Goal: Communication & Community: Participate in discussion

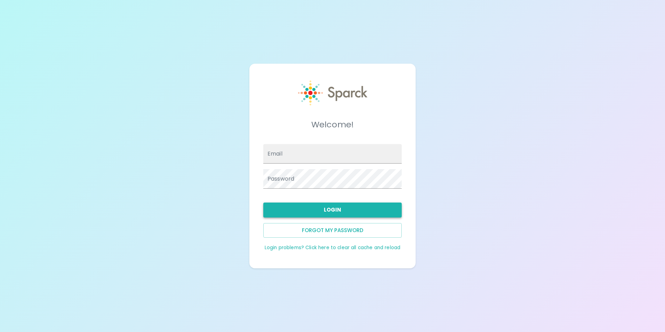
type input "[EMAIL_ADDRESS][DOMAIN_NAME]"
click at [341, 208] on button "Login" at bounding box center [332, 209] width 138 height 15
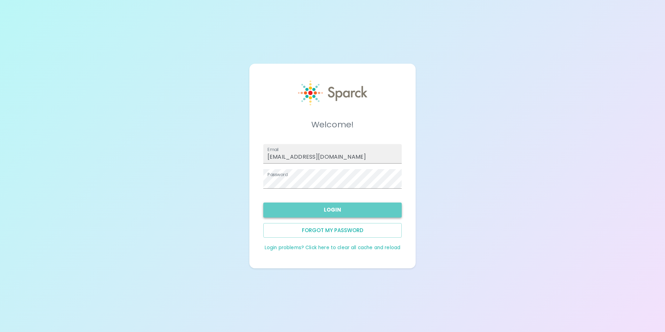
click at [356, 208] on button "Login" at bounding box center [332, 209] width 138 height 15
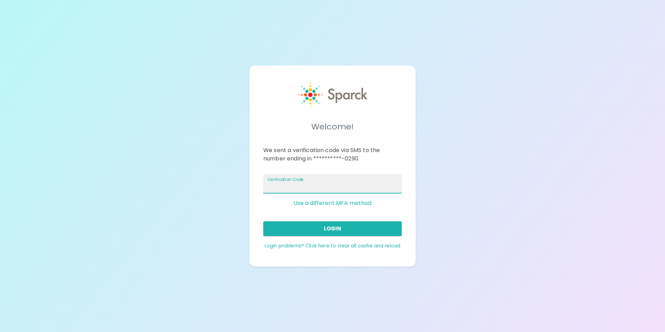
click at [351, 183] on input "Verification Code" at bounding box center [332, 183] width 138 height 19
type input "371191"
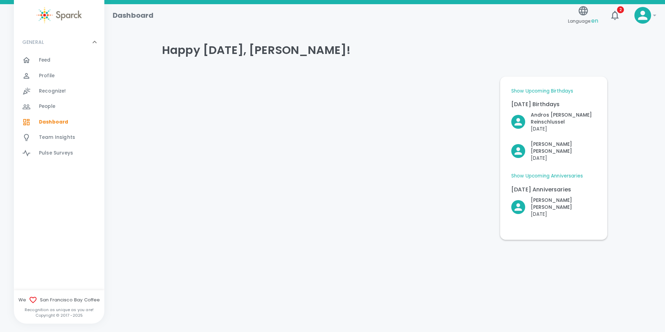
click at [47, 54] on div "Feed 0" at bounding box center [59, 59] width 90 height 15
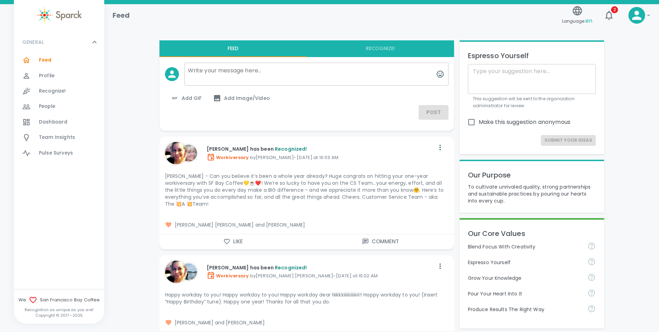
click at [232, 255] on div "[PERSON_NAME] has been Recognized! Workiversary by [PERSON_NAME] [PERSON_NAME] …" at bounding box center [297, 271] width 275 height 33
click at [234, 238] on button "Like" at bounding box center [233, 241] width 147 height 15
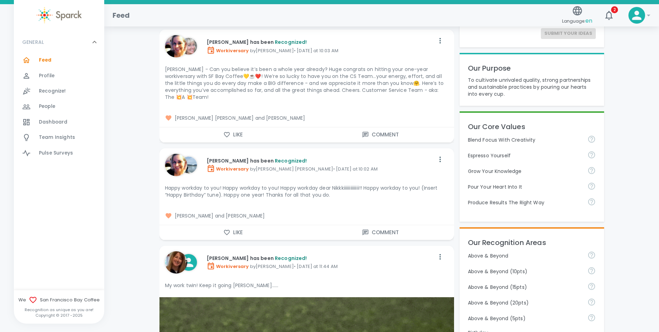
scroll to position [139, 0]
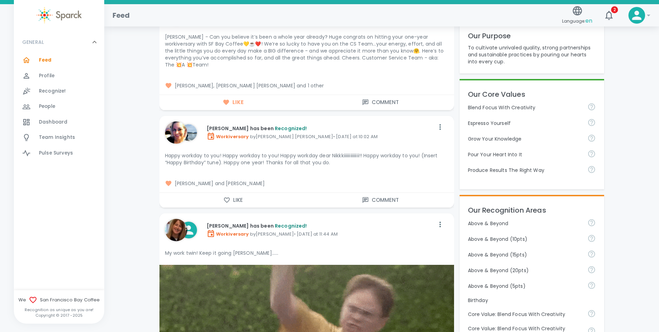
click at [241, 195] on button "Like" at bounding box center [233, 200] width 147 height 15
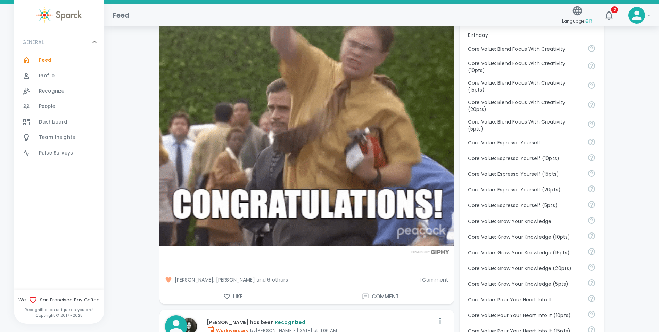
scroll to position [417, 0]
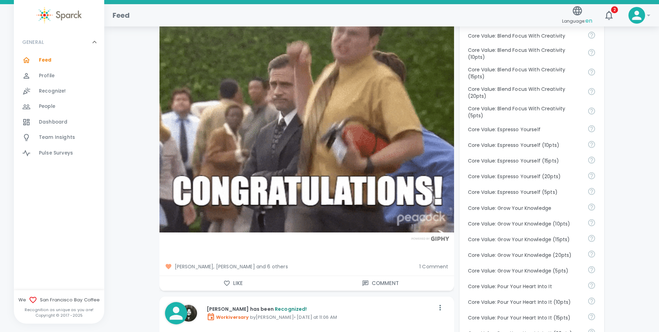
click at [241, 276] on button "Like" at bounding box center [233, 283] width 147 height 15
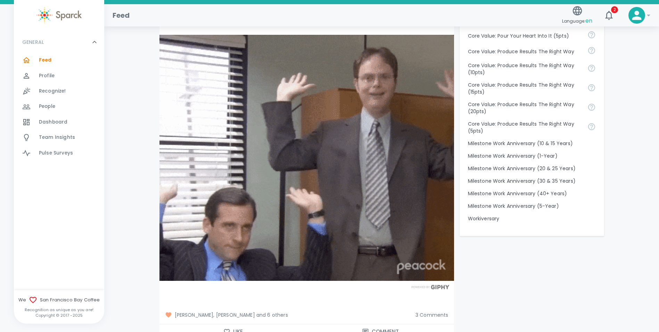
scroll to position [765, 0]
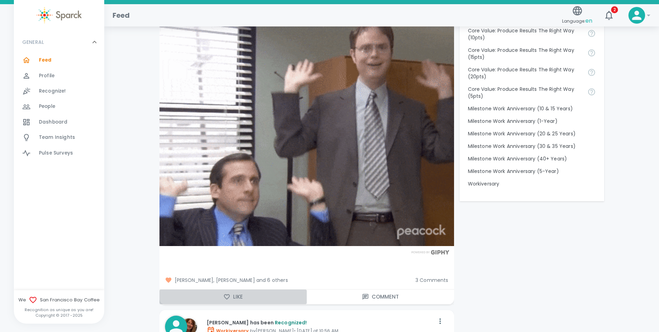
click at [227, 289] on button "Like" at bounding box center [233, 296] width 147 height 15
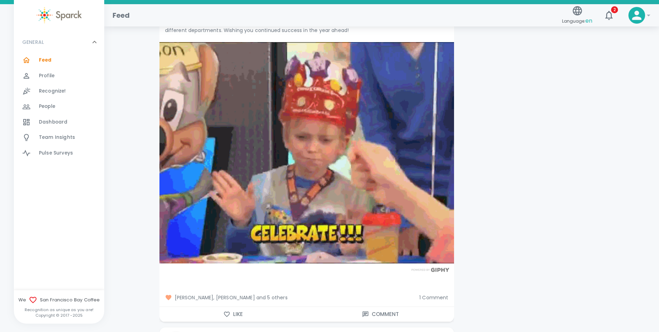
scroll to position [1112, 0]
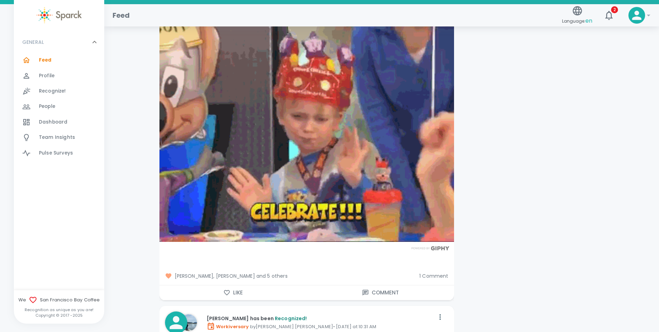
click at [252, 286] on button "Like" at bounding box center [233, 292] width 147 height 15
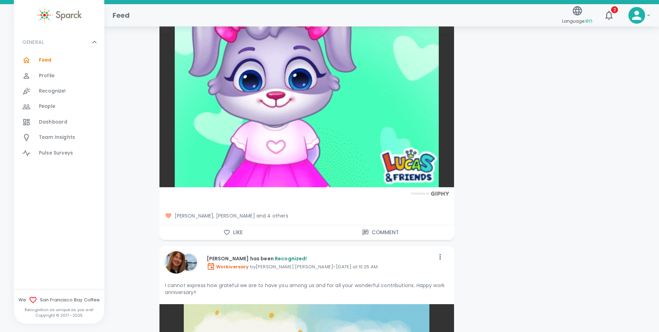
scroll to position [1564, 0]
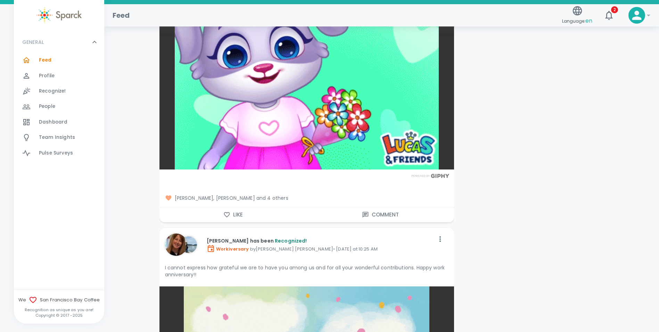
click at [237, 207] on button "Like" at bounding box center [233, 214] width 147 height 15
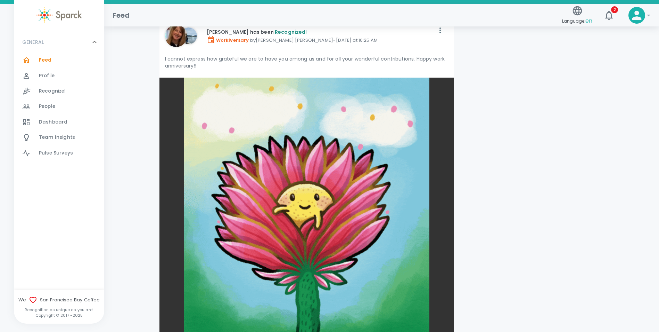
scroll to position [1877, 0]
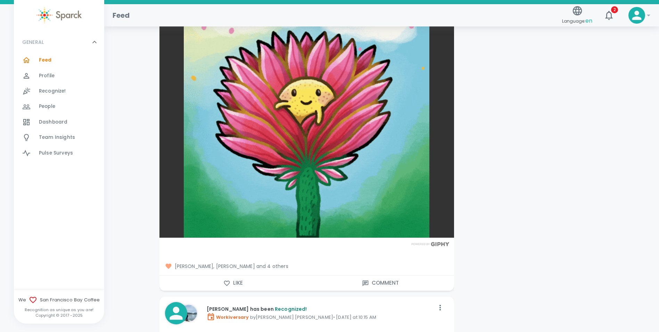
click at [255, 280] on button "Like" at bounding box center [233, 282] width 147 height 15
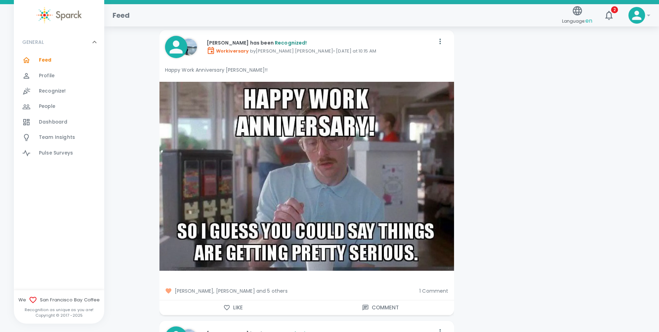
scroll to position [2155, 0]
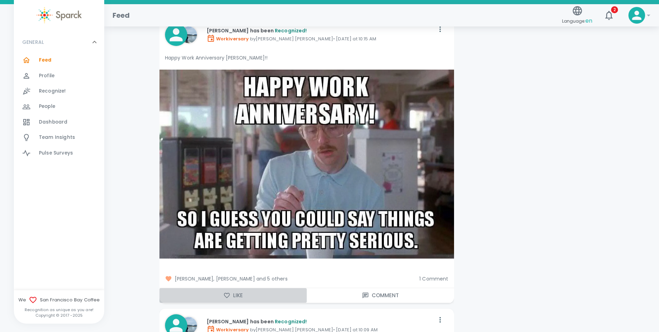
click at [242, 288] on button "Like" at bounding box center [233, 295] width 147 height 15
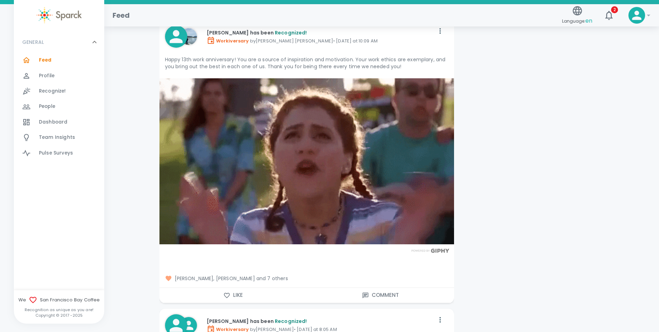
scroll to position [2468, 0]
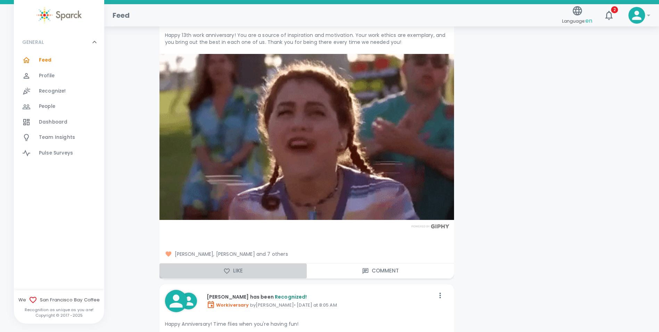
click at [246, 263] on button "Like" at bounding box center [233, 270] width 147 height 15
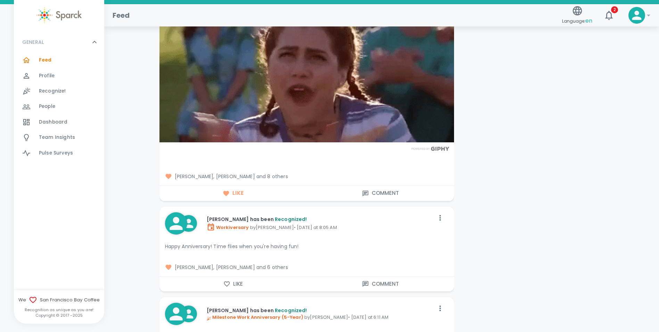
scroll to position [2573, 0]
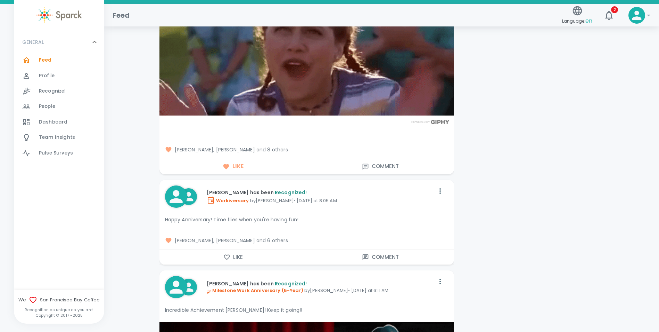
click at [247, 251] on button "Like" at bounding box center [233, 257] width 147 height 15
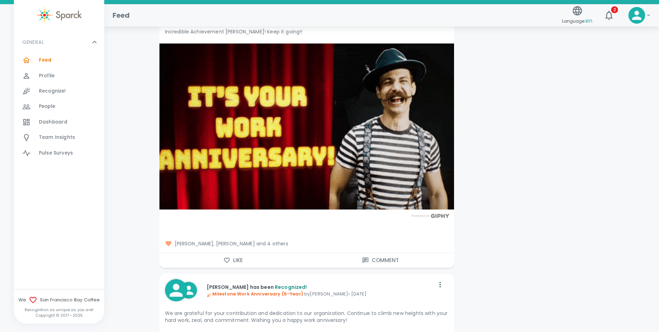
click at [247, 253] on button "Like" at bounding box center [233, 260] width 147 height 15
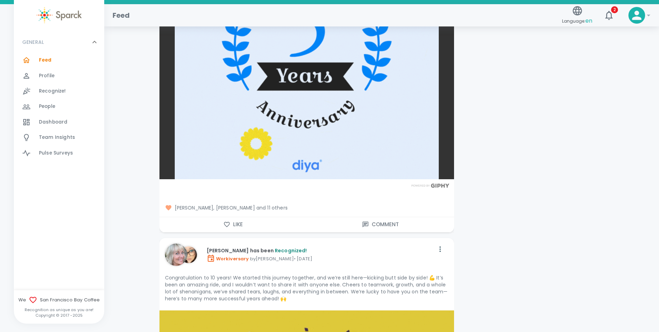
scroll to position [3268, 0]
click at [249, 221] on button "Like" at bounding box center [233, 224] width 147 height 15
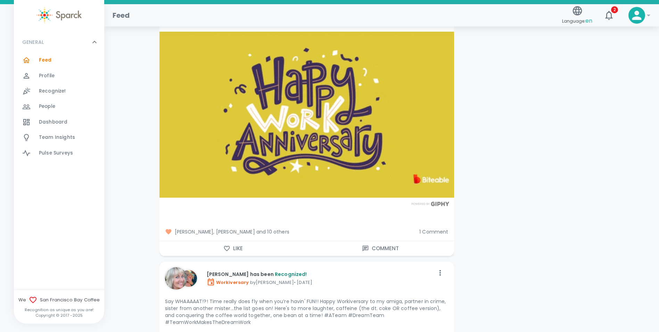
click at [242, 243] on button "Like" at bounding box center [233, 248] width 147 height 15
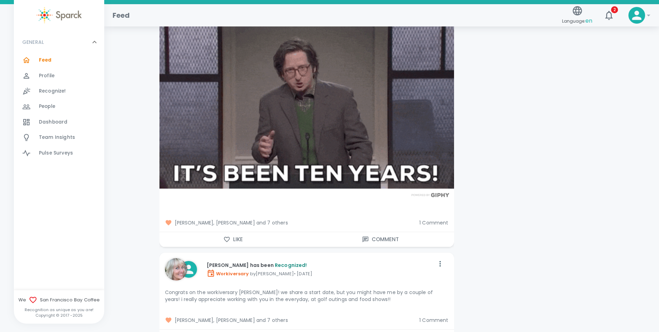
scroll to position [3859, 0]
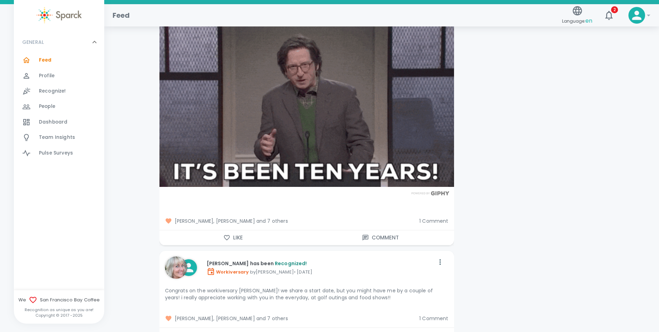
click at [244, 234] on button "Like" at bounding box center [233, 237] width 147 height 15
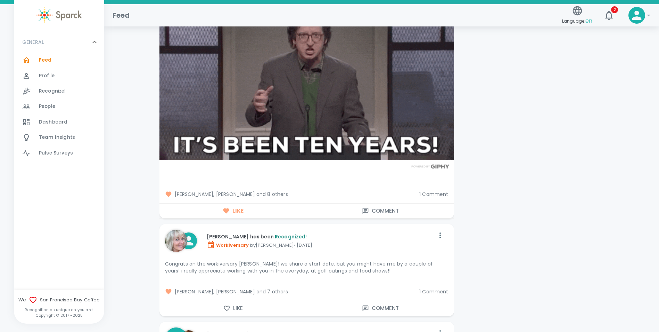
scroll to position [3998, 0]
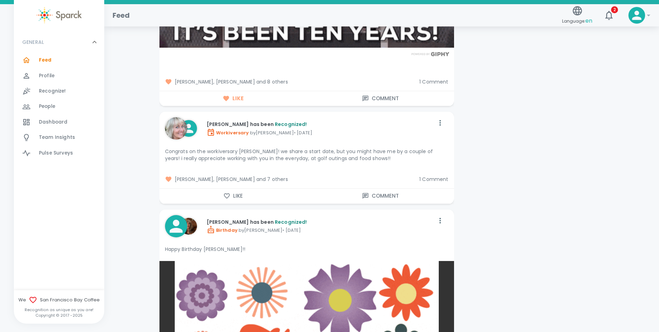
click at [251, 188] on button "Like" at bounding box center [233, 195] width 147 height 15
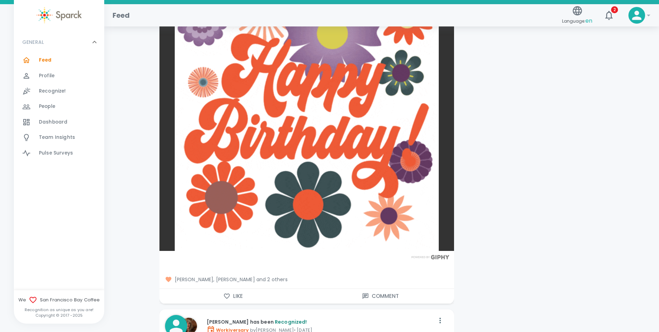
scroll to position [4311, 0]
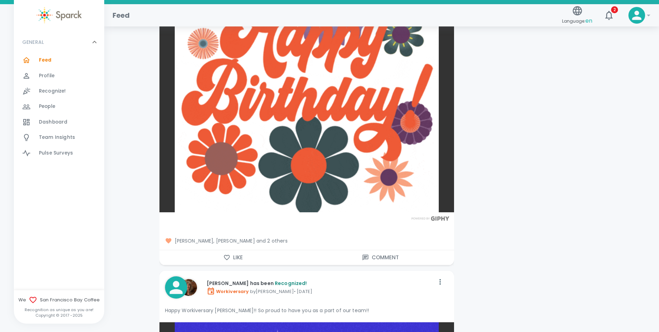
click at [233, 250] on button "Like" at bounding box center [233, 257] width 147 height 15
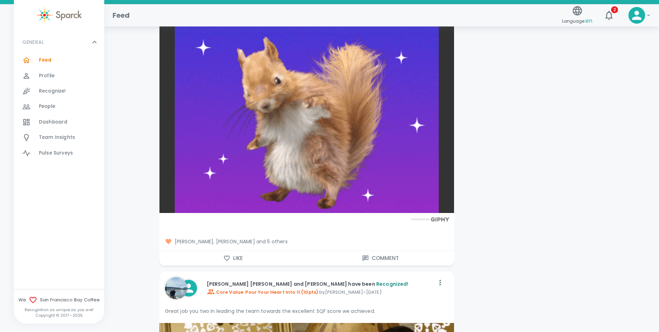
scroll to position [4693, 0]
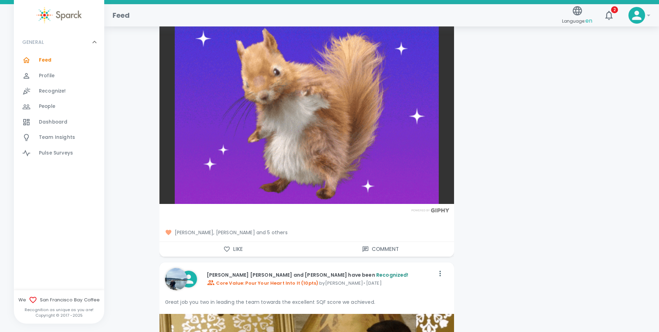
click at [237, 242] on button "Like" at bounding box center [233, 249] width 147 height 15
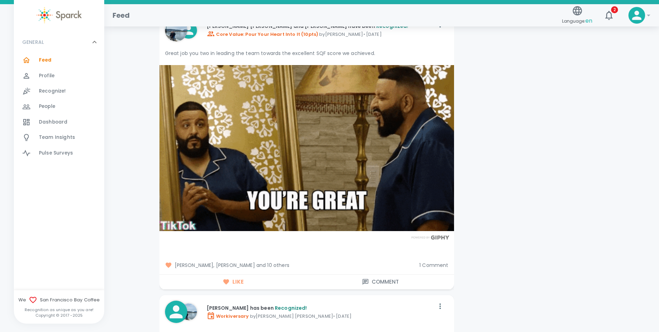
scroll to position [4971, 0]
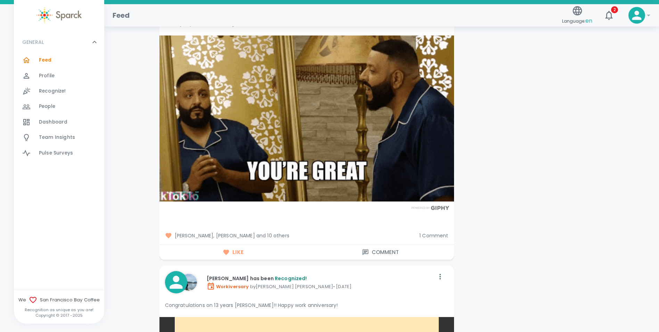
click at [431, 232] on span "1 Comment" at bounding box center [434, 235] width 29 height 7
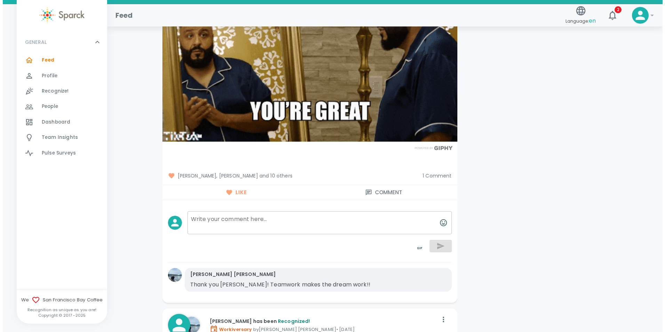
scroll to position [5006, 0]
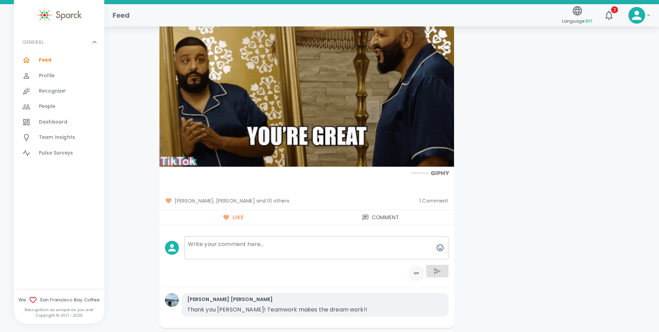
click at [415, 272] on icon "toggle password visibility" at bounding box center [416, 273] width 5 height 2
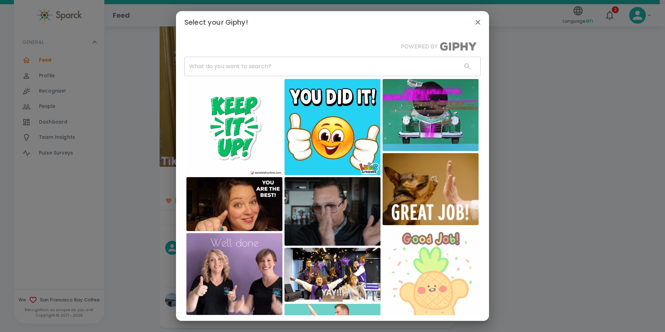
click at [251, 71] on input "text" at bounding box center [320, 66] width 272 height 19
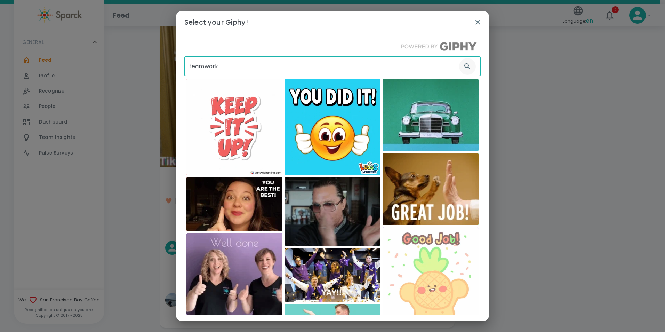
click at [463, 65] on icon "button" at bounding box center [467, 66] width 8 height 8
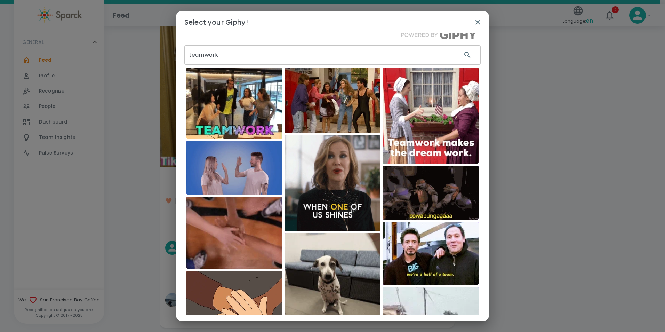
scroll to position [0, 0]
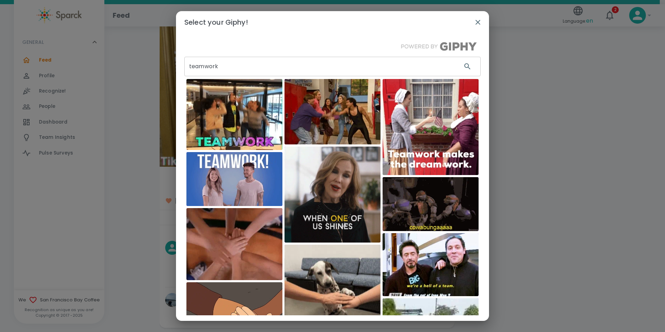
click at [244, 59] on input "teamwork" at bounding box center [320, 66] width 272 height 19
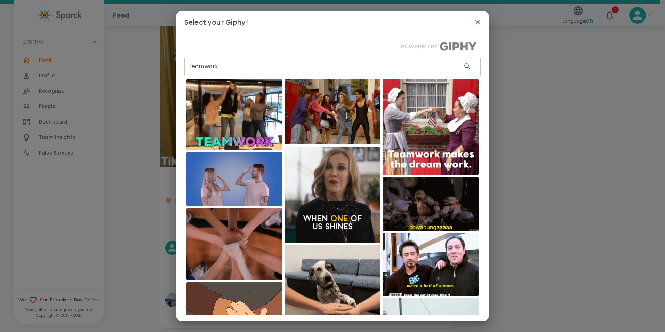
click at [244, 59] on input "teamwork" at bounding box center [320, 66] width 272 height 19
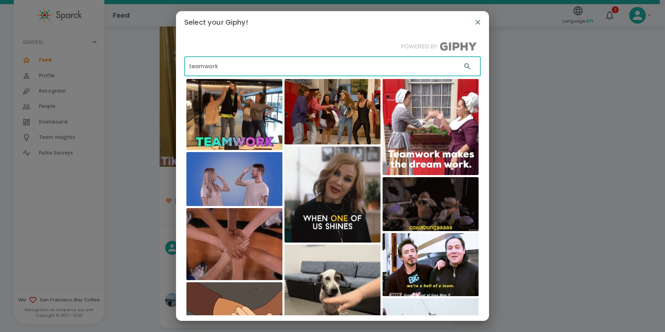
click at [244, 59] on input "teamwork" at bounding box center [320, 66] width 272 height 19
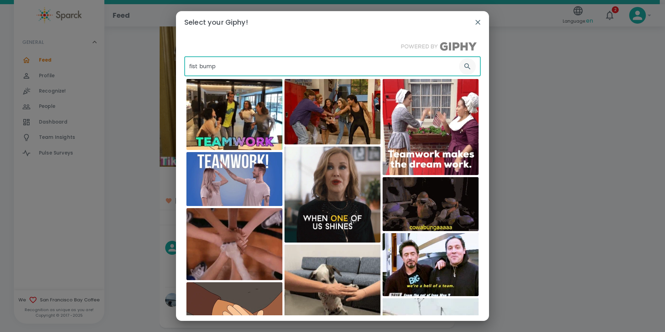
type input "fist bump"
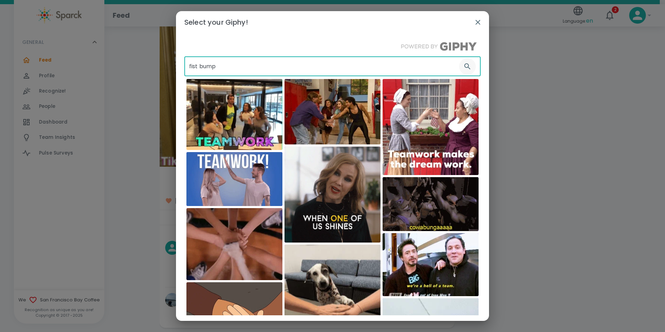
click at [463, 66] on icon "button" at bounding box center [467, 66] width 8 height 8
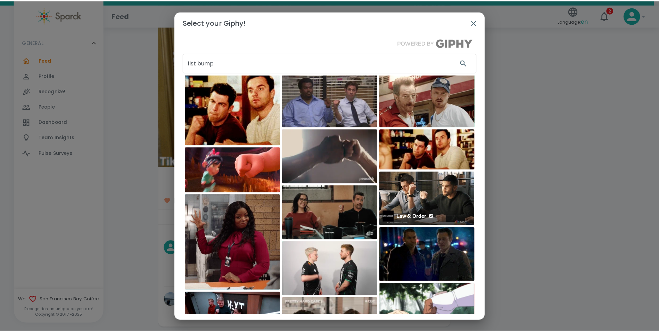
scroll to position [2, 0]
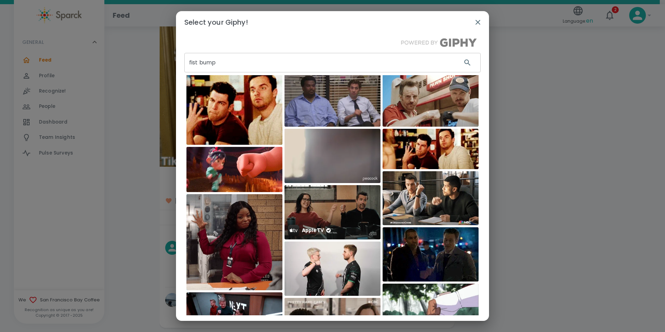
click at [350, 206] on img at bounding box center [332, 212] width 96 height 54
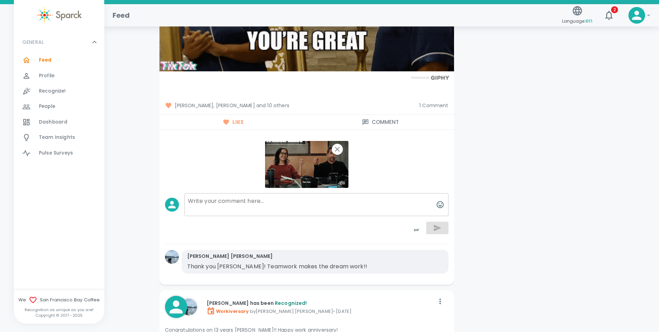
scroll to position [5110, 0]
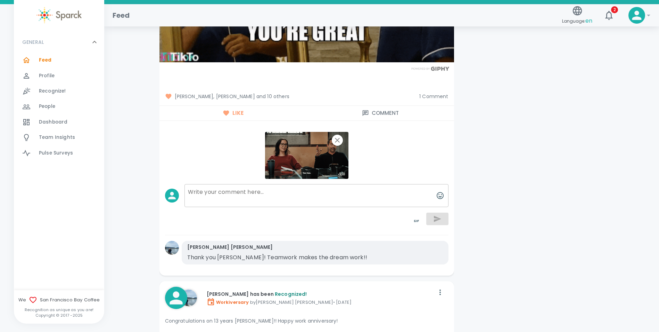
click at [240, 184] on textarea at bounding box center [317, 195] width 264 height 23
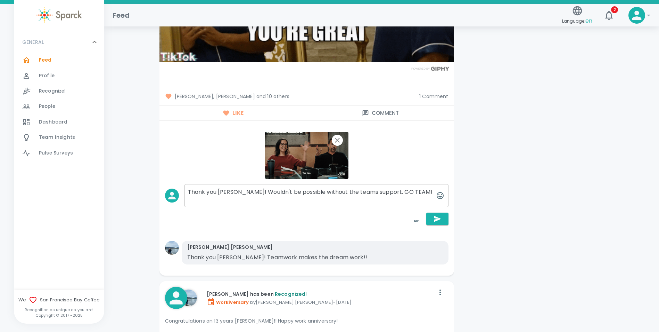
click at [407, 184] on textarea "Thank you [PERSON_NAME]! Wouldn't be possible without the teams support. GO TEA…" at bounding box center [317, 195] width 264 height 23
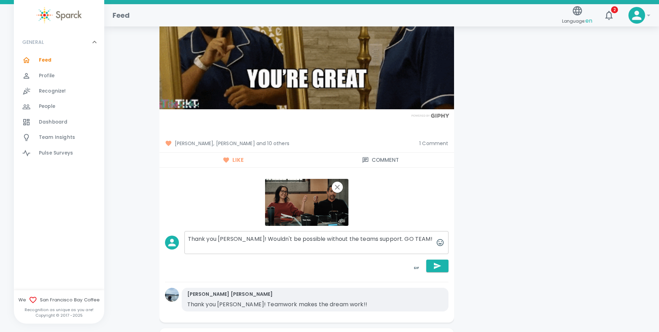
scroll to position [5076, 0]
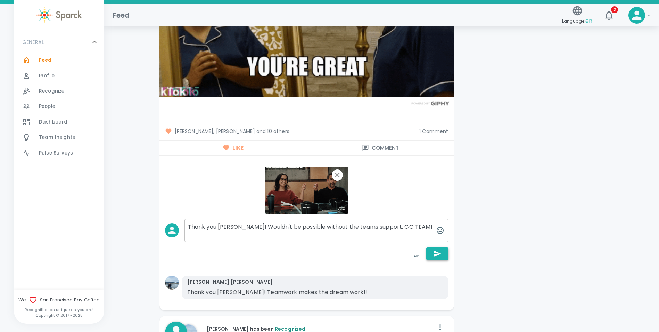
type textarea "Thank you [PERSON_NAME]! Wouldn't be possible without the teams support. GO TEA…"
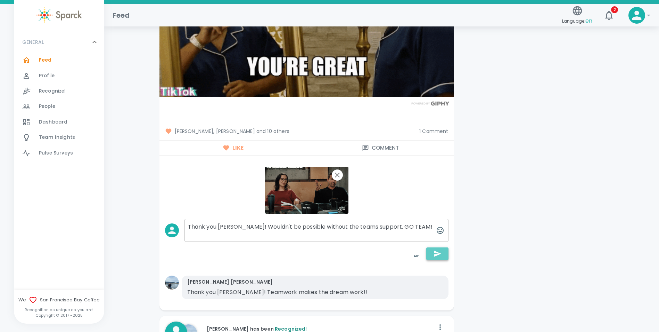
click at [438, 250] on icon "button" at bounding box center [437, 253] width 7 height 6
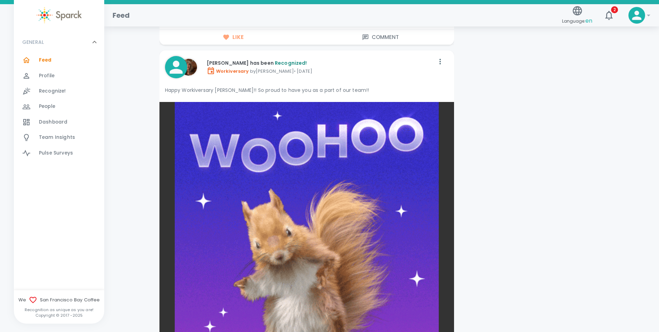
scroll to position [4485, 0]
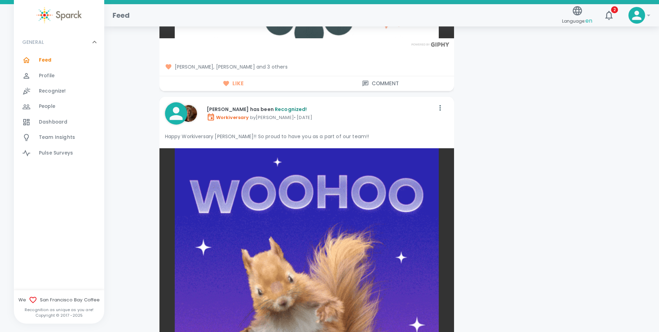
drag, startPoint x: 51, startPoint y: 63, endPoint x: 282, endPoint y: 330, distance: 352.7
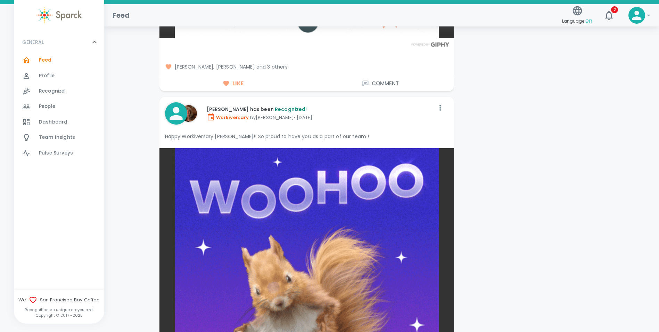
click at [51, 63] on div "Feed 0" at bounding box center [71, 60] width 65 height 10
